Goal: Navigation & Orientation: Find specific page/section

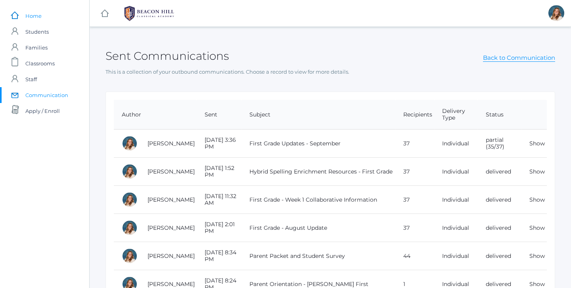
click at [35, 16] on span "Home" at bounding box center [33, 16] width 16 height 16
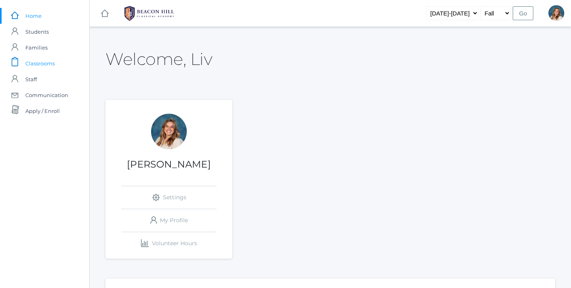
click at [45, 62] on span "Classrooms" at bounding box center [39, 64] width 29 height 16
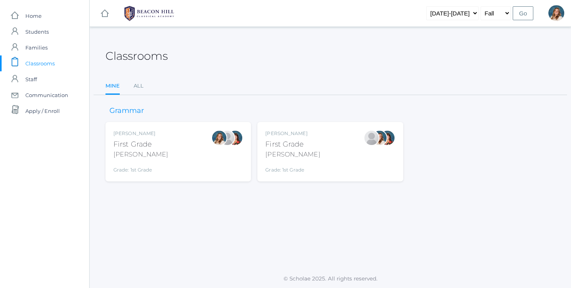
click at [158, 134] on div "Liv Barber First Grade Barber Grade: 1st Grade 01LA" at bounding box center [178, 152] width 130 height 44
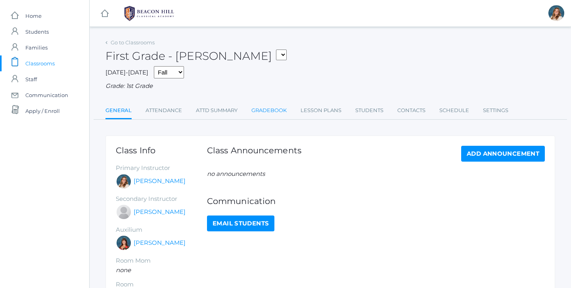
click at [262, 106] on link "Gradebook" at bounding box center [268, 111] width 35 height 16
